Goal: Navigation & Orientation: Find specific page/section

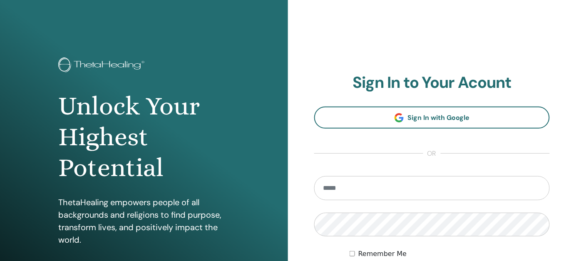
click at [396, 192] on input "email" at bounding box center [432, 188] width 236 height 24
type input "**********"
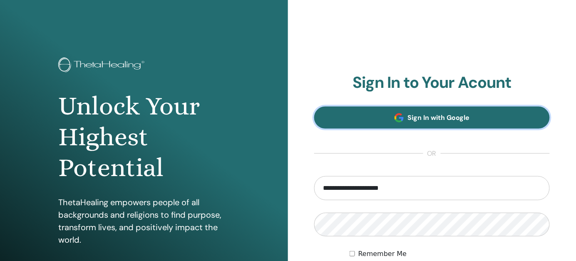
click at [458, 113] on link "Sign In with Google" at bounding box center [432, 118] width 236 height 22
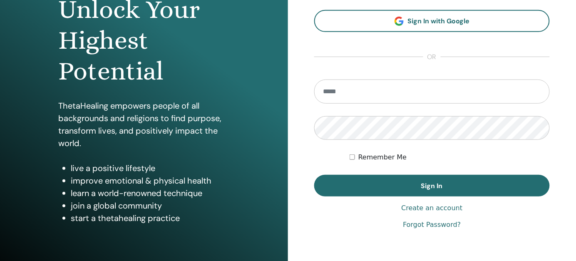
scroll to position [13, 0]
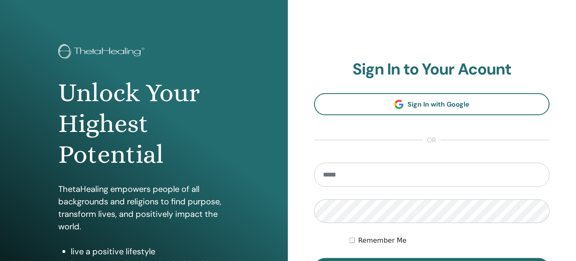
click at [353, 173] on input "email" at bounding box center [432, 175] width 236 height 24
type input "**********"
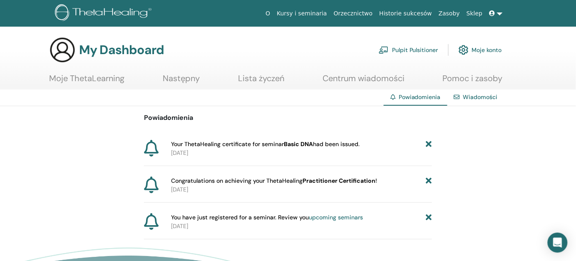
click at [184, 143] on span "Your ThetaHealing certificate for seminar Basic DNA had been issued." at bounding box center [265, 144] width 189 height 9
click at [346, 147] on span "Your ThetaHealing certificate for seminar Basic DNA had been issued." at bounding box center [265, 144] width 189 height 9
click at [227, 138] on div "Powiadomienia Your ThetaHealing certificate for seminar Basic DNA had been issu…" at bounding box center [288, 172] width 288 height 133
click at [363, 143] on div "Your ThetaHealing certificate for seminar Basic DNA had been issued." at bounding box center [301, 144] width 261 height 9
click at [430, 142] on icon at bounding box center [429, 144] width 6 height 9
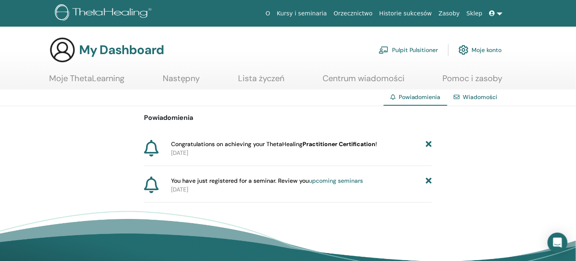
click at [430, 142] on icon at bounding box center [429, 144] width 6 height 9
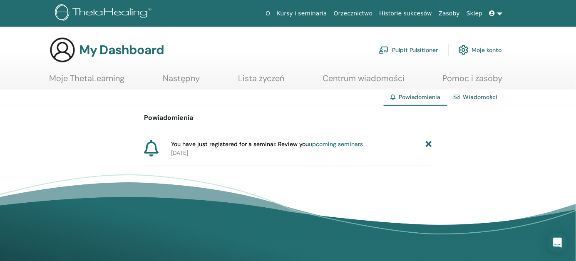
click at [427, 141] on icon at bounding box center [429, 144] width 6 height 9
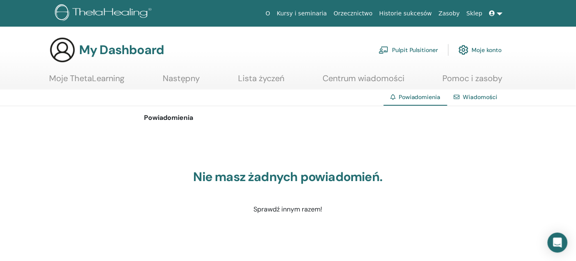
click at [249, 75] on link "Lista życzeń" at bounding box center [261, 81] width 46 height 16
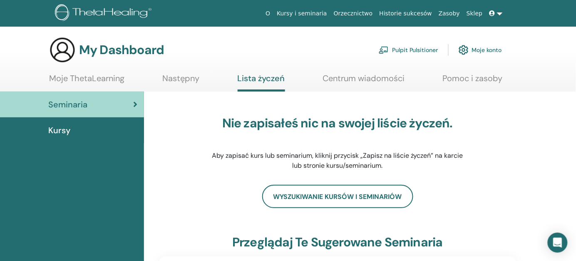
click at [179, 73] on link "Następny" at bounding box center [180, 81] width 37 height 16
click at [179, 77] on link "Następny" at bounding box center [180, 81] width 37 height 16
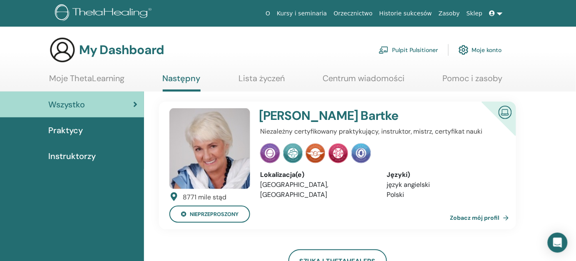
click at [73, 133] on span "Praktycy" at bounding box center [65, 130] width 35 height 12
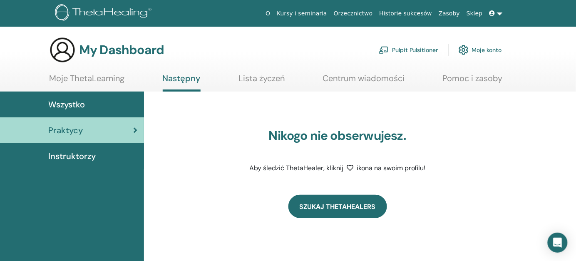
click at [361, 205] on link "Szukaj ThetaHealers" at bounding box center [337, 206] width 99 height 23
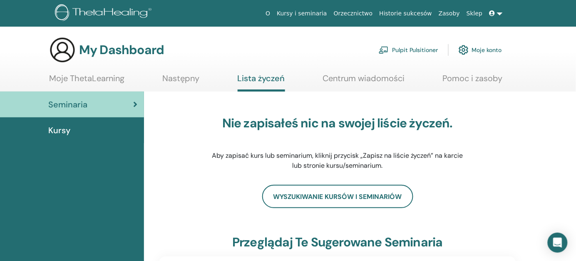
click at [393, 77] on link "Centrum wiadomości" at bounding box center [364, 81] width 82 height 16
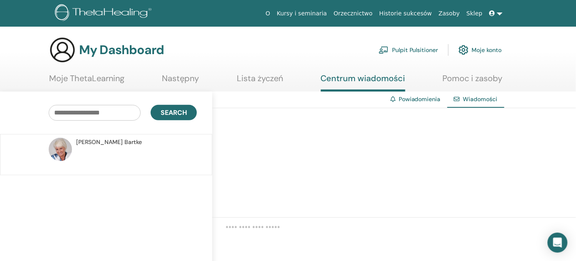
click at [424, 97] on link "Powiadomienia" at bounding box center [420, 98] width 42 height 7
